Goal: Task Accomplishment & Management: Manage account settings

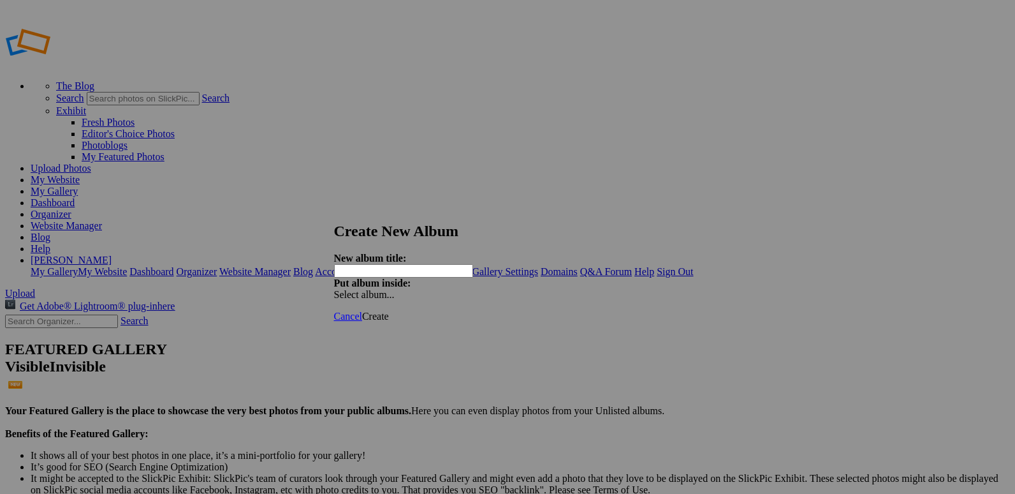
click at [391, 264] on input "text" at bounding box center [403, 270] width 139 height 13
type input "20251011 Clovis Invite Day2"
click at [389, 311] on span "Create" at bounding box center [375, 316] width 27 height 11
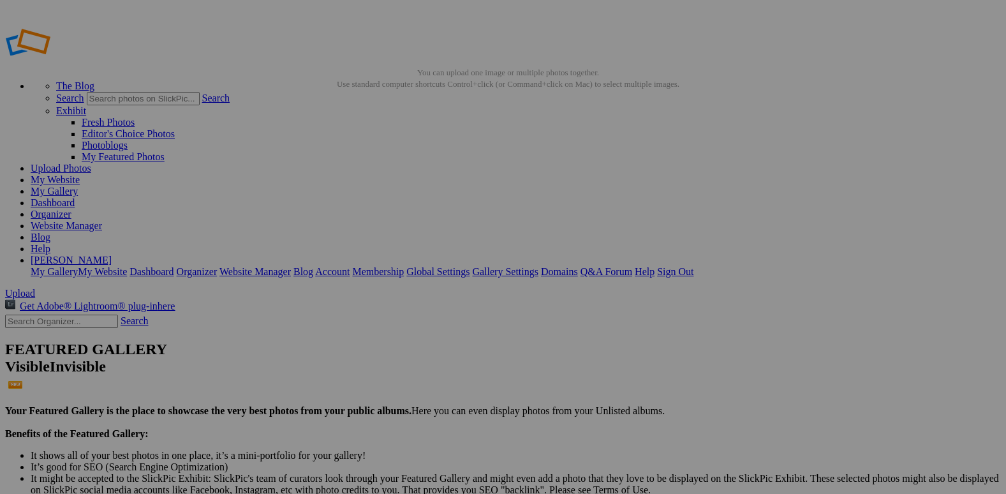
drag, startPoint x: 461, startPoint y: 189, endPoint x: 356, endPoint y: 177, distance: 105.9
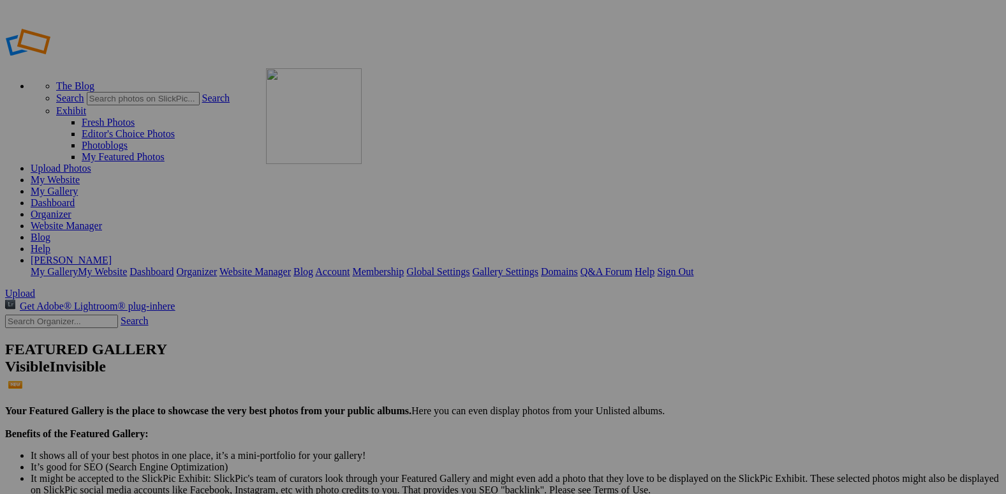
drag, startPoint x: 564, startPoint y: 181, endPoint x: 427, endPoint y: 154, distance: 139.1
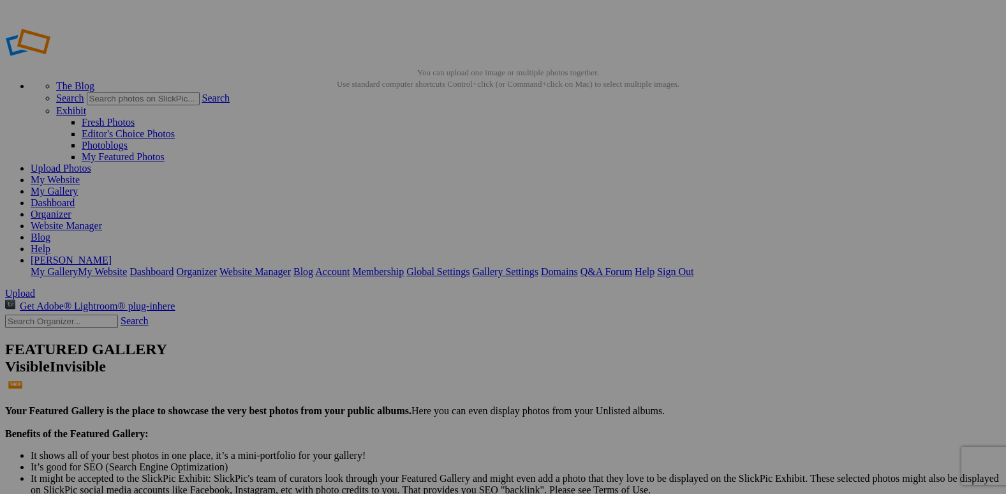
click at [418, 337] on span "Yes" at bounding box center [411, 342] width 15 height 11
type input "WATERMARK FOR SOCIAL MEDIA"
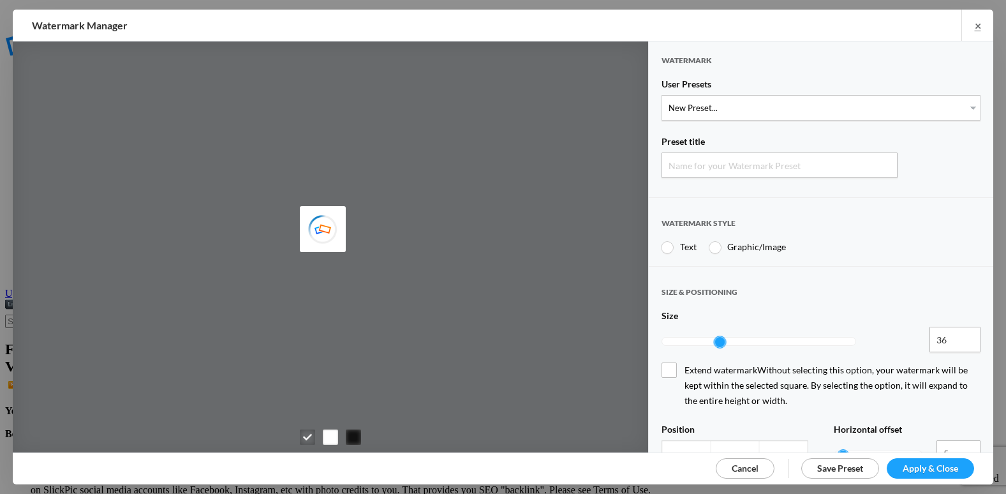
type input "Watermark-10/11/2025"
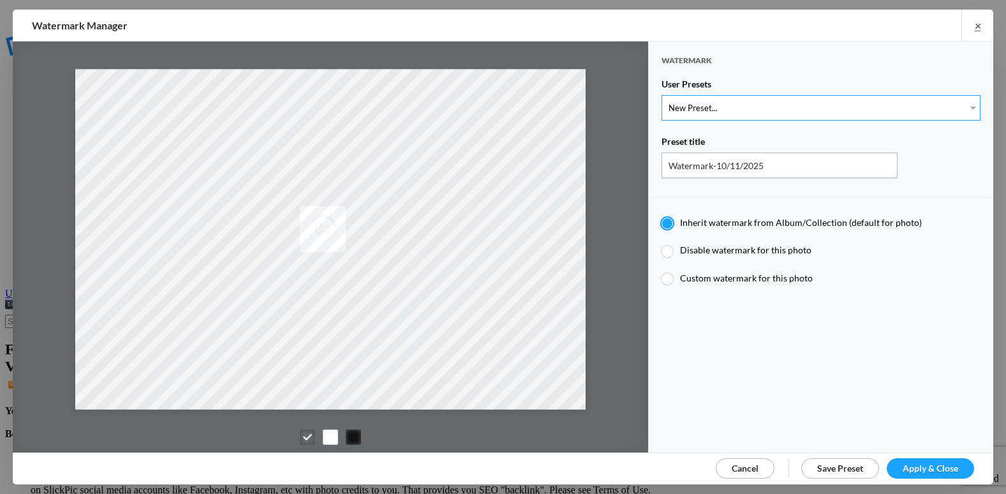
click at [755, 117] on select "New Preset... @etergen_sports lower @etergen_sports2 PRINT WATERMARK LOWER" at bounding box center [820, 108] width 319 height 26
select select "2: Object"
click at [661, 95] on select "New Preset... @etergen_sports lower @etergen_sports2 PRINT WATERMARK LOWER" at bounding box center [820, 108] width 319 height 26
type input "@etergen_sports2"
type input "@etergen_sports"
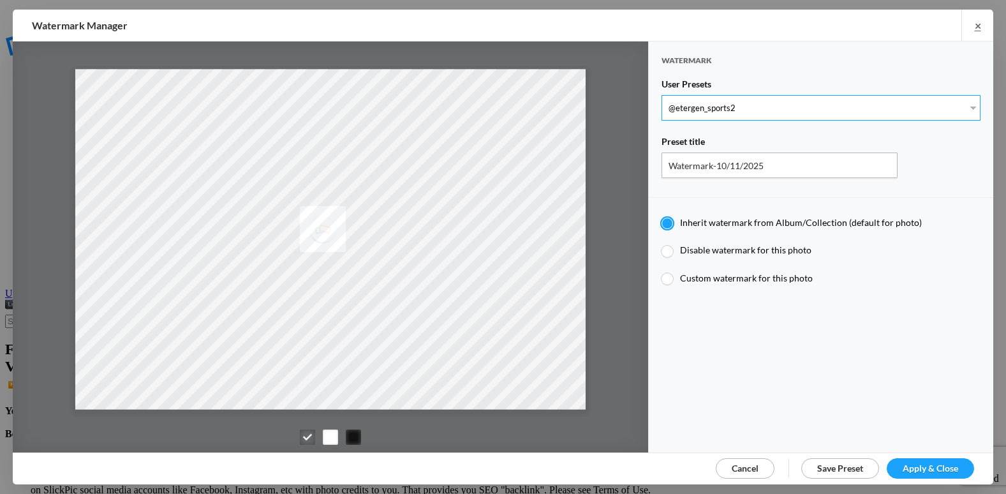
type input "0.5"
type input "128"
radio input "true"
type input "0"
type input "20"
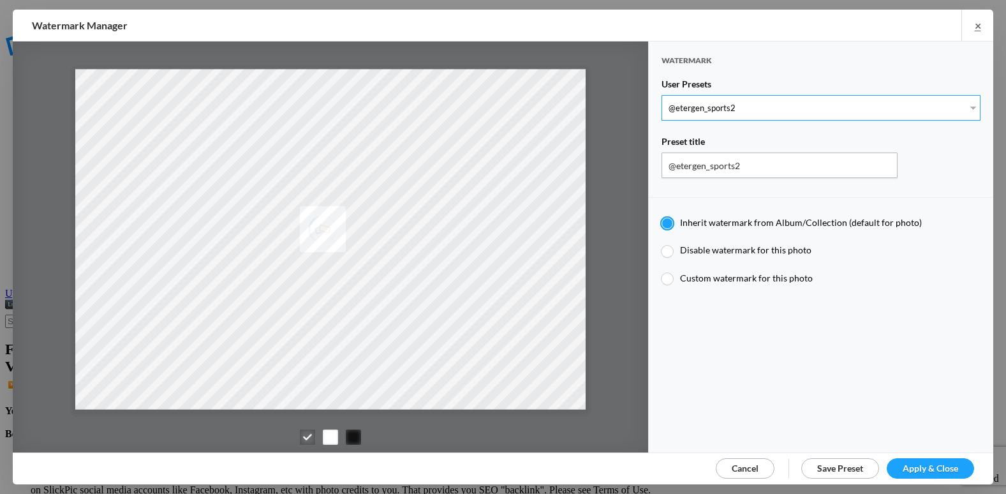
radio input "false"
radio input "true"
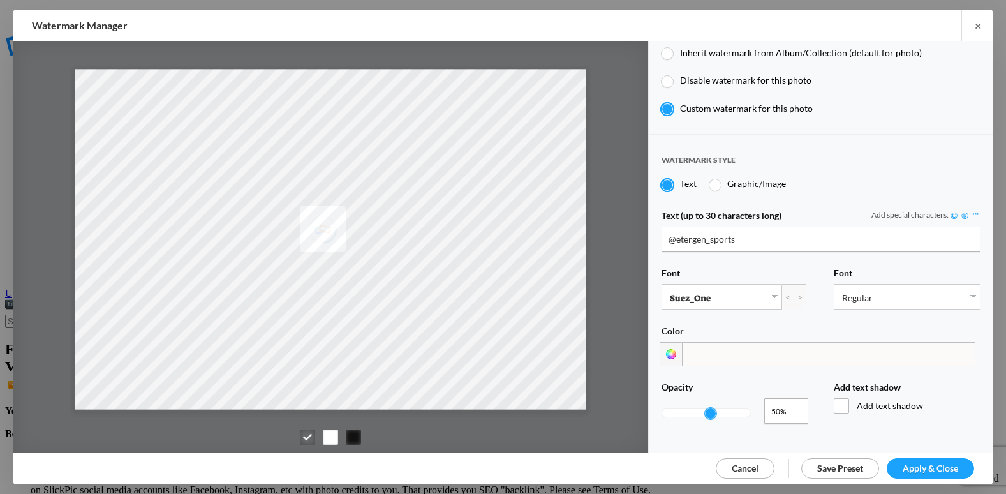
scroll to position [191, 0]
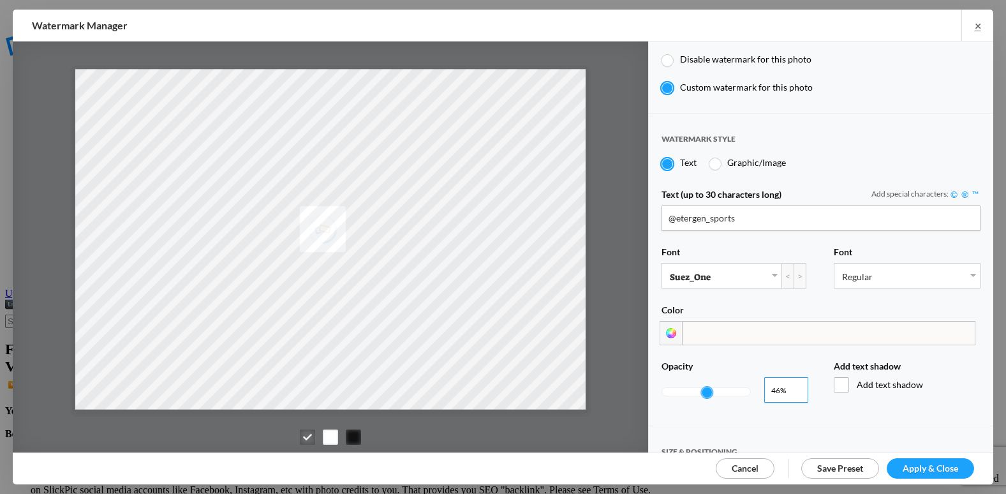
click at [793, 385] on input "0.46" at bounding box center [786, 390] width 44 height 26
click at [793, 385] on input "0.45" at bounding box center [786, 390] width 44 height 26
click at [793, 385] on input "0.44" at bounding box center [786, 390] width 44 height 26
click at [793, 385] on input "0.43" at bounding box center [786, 390] width 44 height 26
click at [793, 386] on input "0.42" at bounding box center [786, 390] width 44 height 26
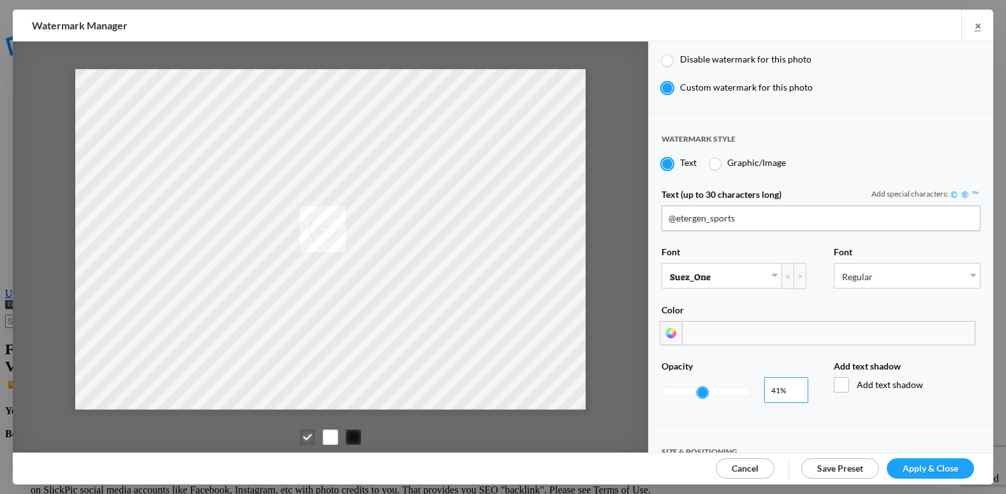
click at [793, 386] on input "0.41" at bounding box center [786, 390] width 44 height 26
type input "0.4"
click at [793, 386] on input "0.4" at bounding box center [786, 390] width 44 height 26
click at [939, 465] on span "Apply & Close" at bounding box center [929, 467] width 55 height 11
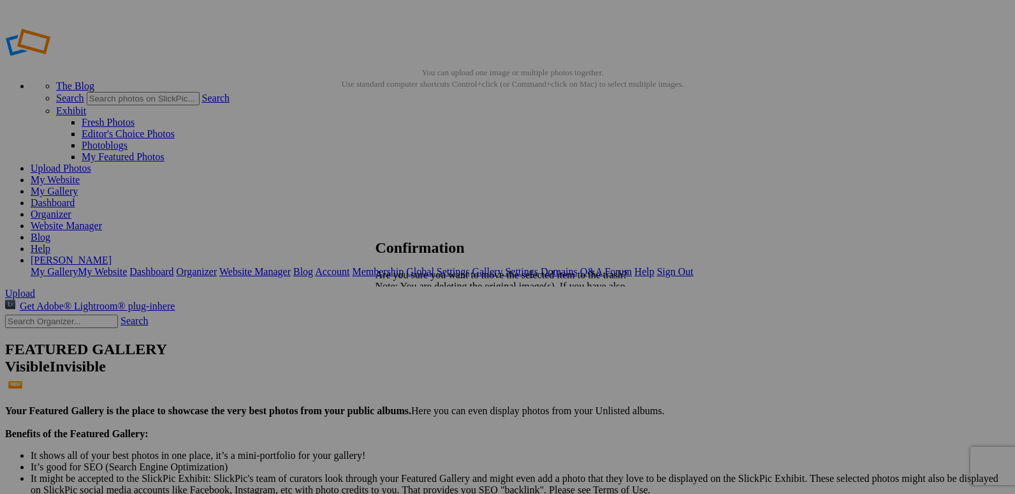
click at [418, 327] on span "Yes" at bounding box center [411, 330] width 15 height 11
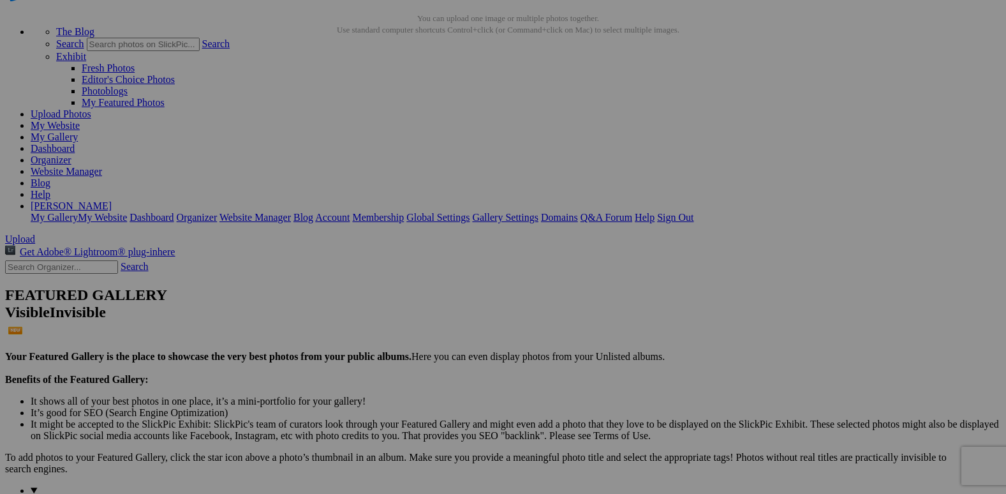
scroll to position [128, 0]
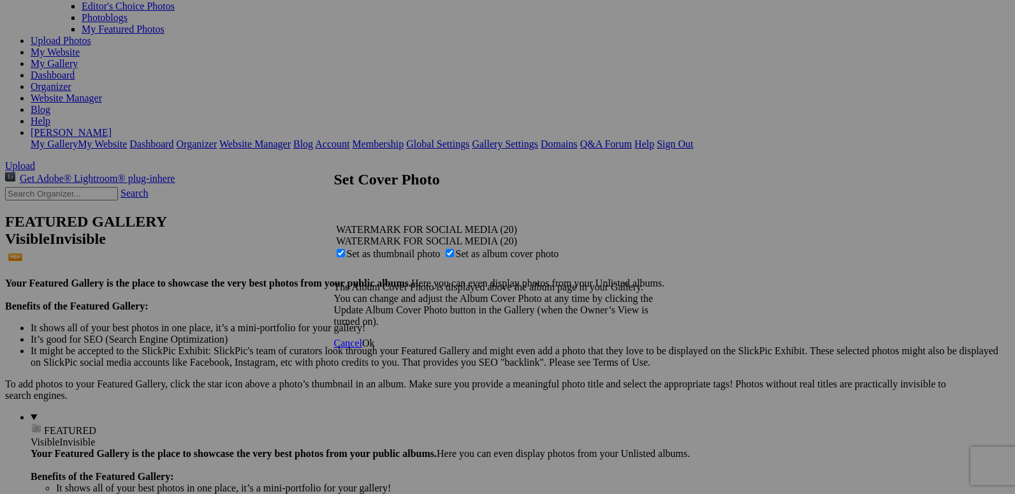
click at [375, 348] on span "Ok" at bounding box center [368, 342] width 13 height 11
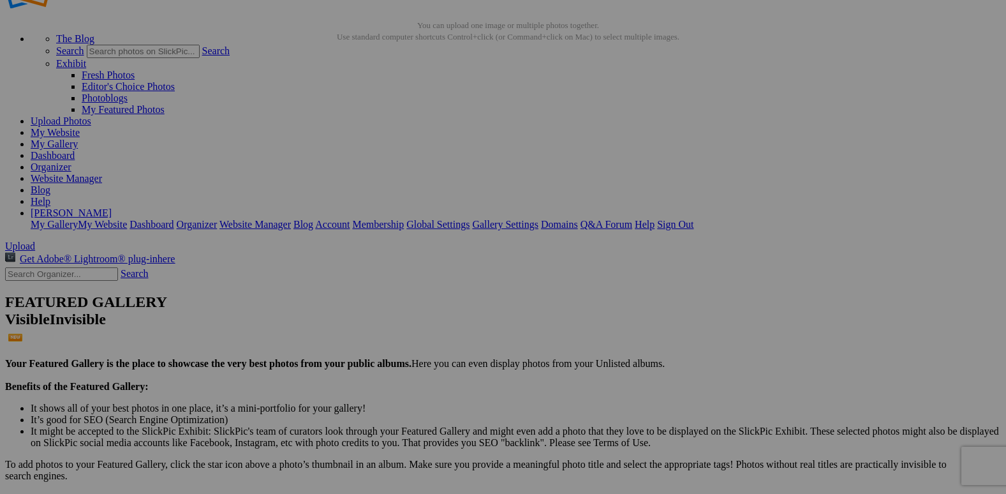
scroll to position [0, 0]
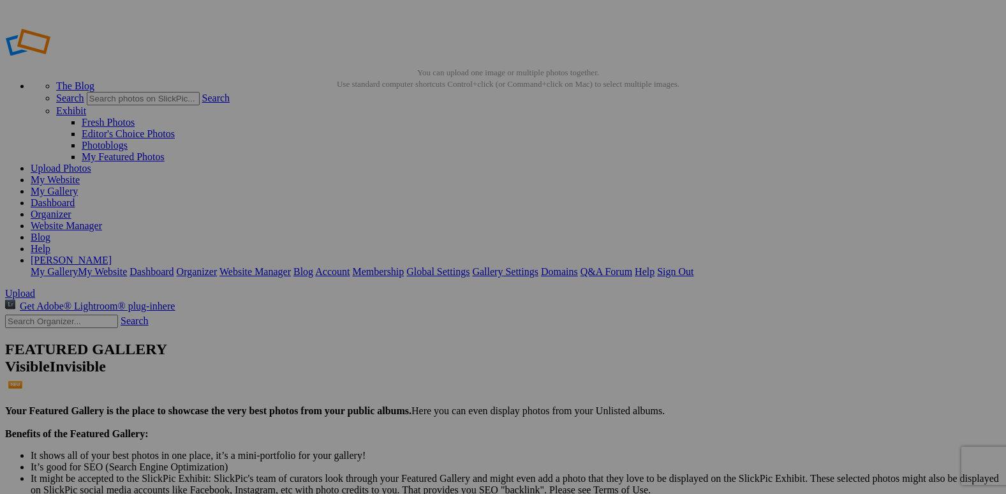
click at [71, 208] on link "Organizer" at bounding box center [51, 213] width 41 height 11
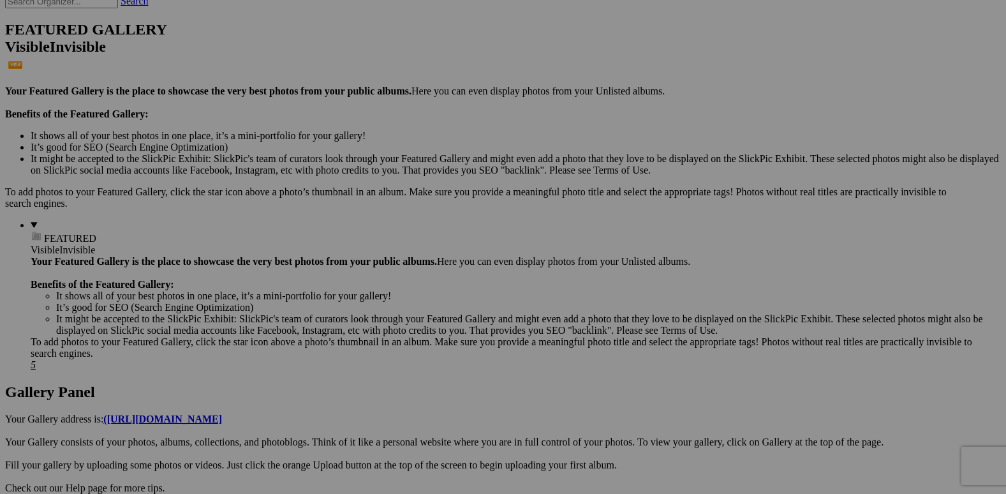
scroll to position [2742, 0]
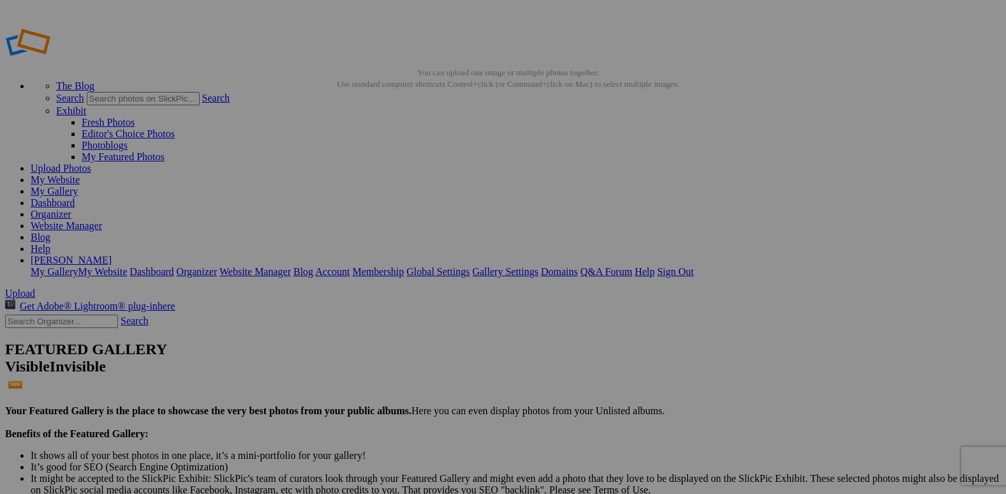
click at [71, 208] on link "Organizer" at bounding box center [51, 213] width 41 height 11
